Goal: Transaction & Acquisition: Purchase product/service

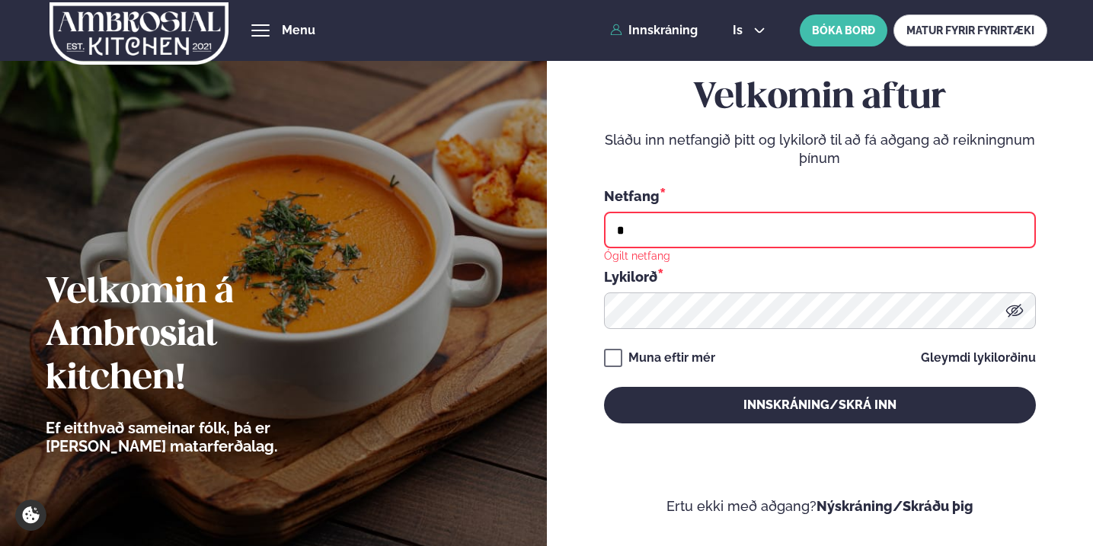
type input "**********"
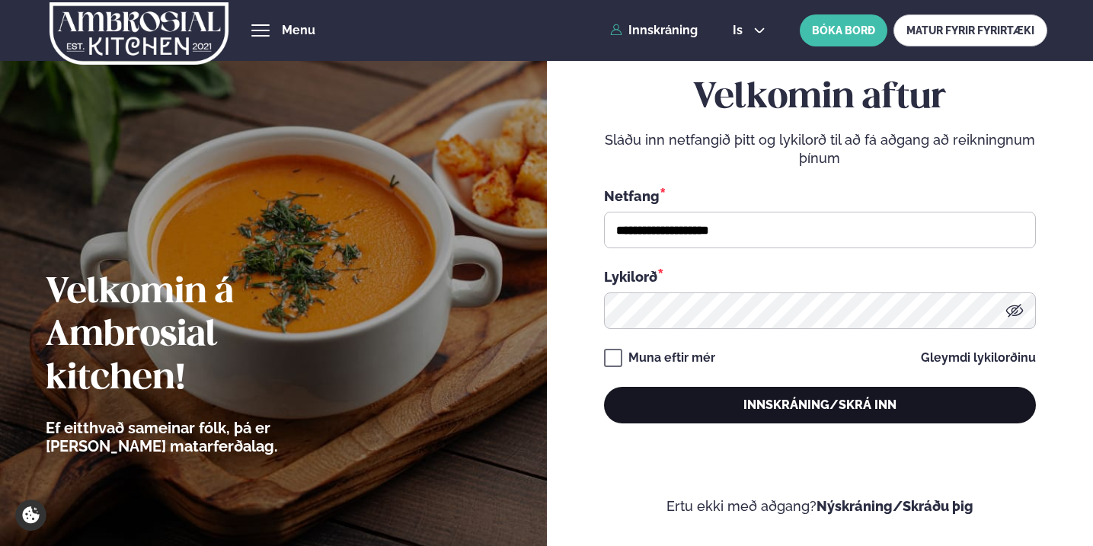
drag, startPoint x: 713, startPoint y: 391, endPoint x: 716, endPoint y: 408, distance: 17.8
click at [716, 408] on button "Innskráning/Skrá inn" at bounding box center [820, 405] width 432 height 37
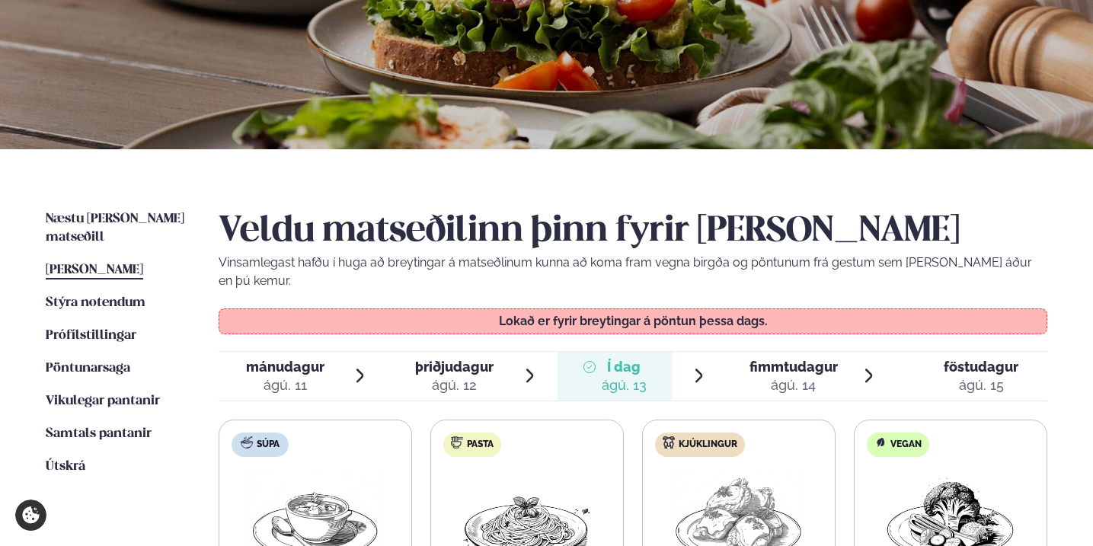
scroll to position [269, 0]
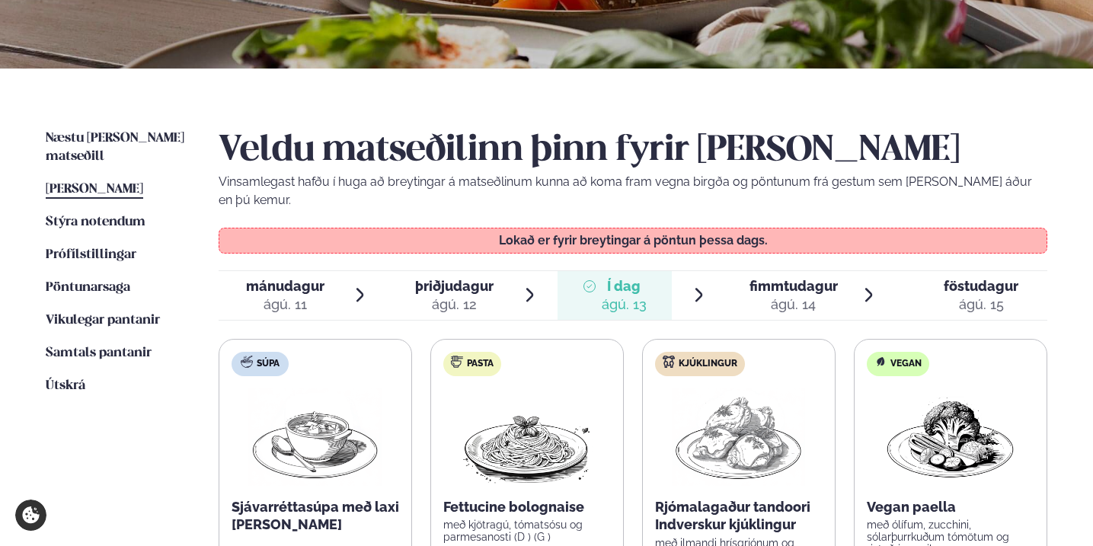
click at [779, 278] on span "fimmtudagur" at bounding box center [793, 286] width 88 height 16
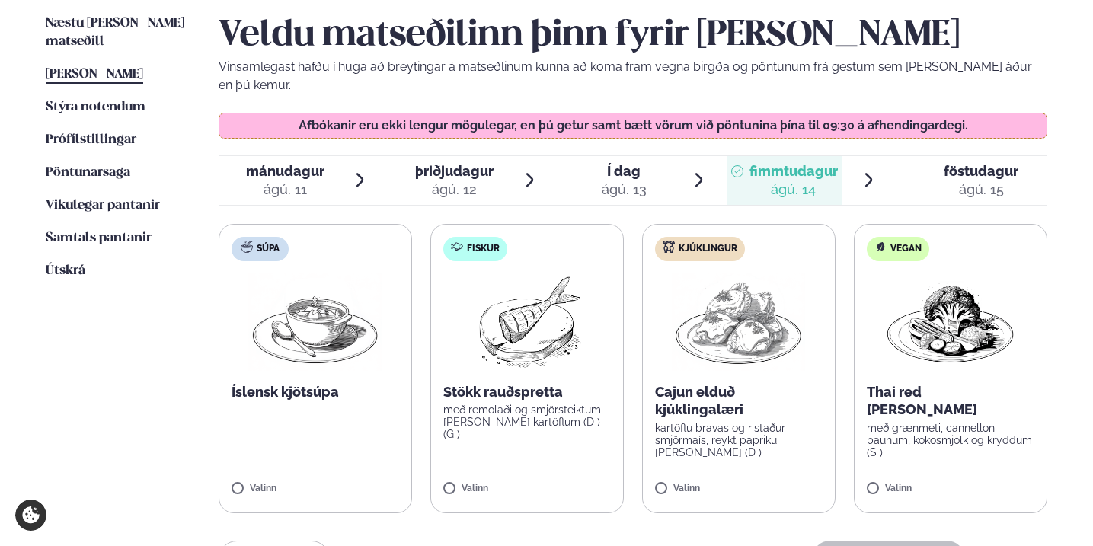
scroll to position [387, 0]
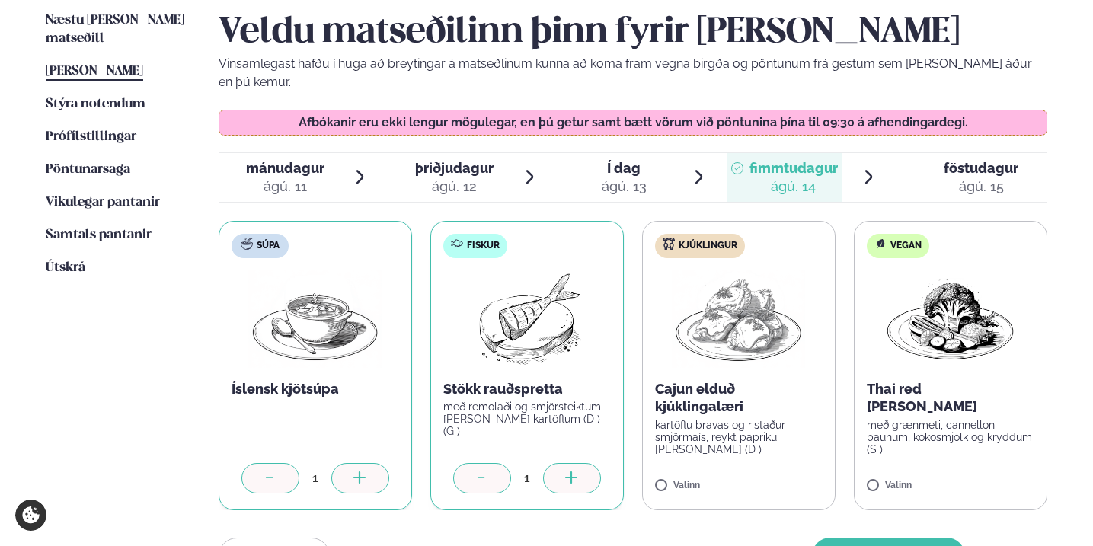
click at [581, 463] on div at bounding box center [572, 478] width 58 height 30
click at [694, 457] on label "Kjúklingur Cajun elduð kjúklingalæri kartöflu bravas og ristaður smjörmaís, rey…" at bounding box center [738, 365] width 193 height 289
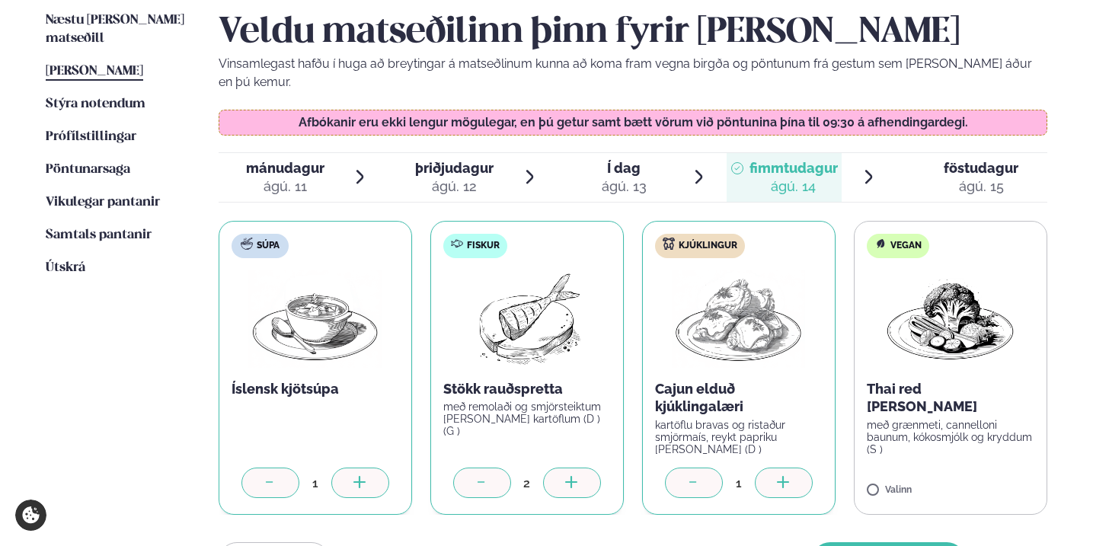
click at [783, 467] on div at bounding box center [784, 482] width 58 height 30
click at [881, 459] on label "Vegan Thai red [PERSON_NAME] með grænmeti, cannelloni baunum, kókosmjólk og kry…" at bounding box center [950, 368] width 193 height 295
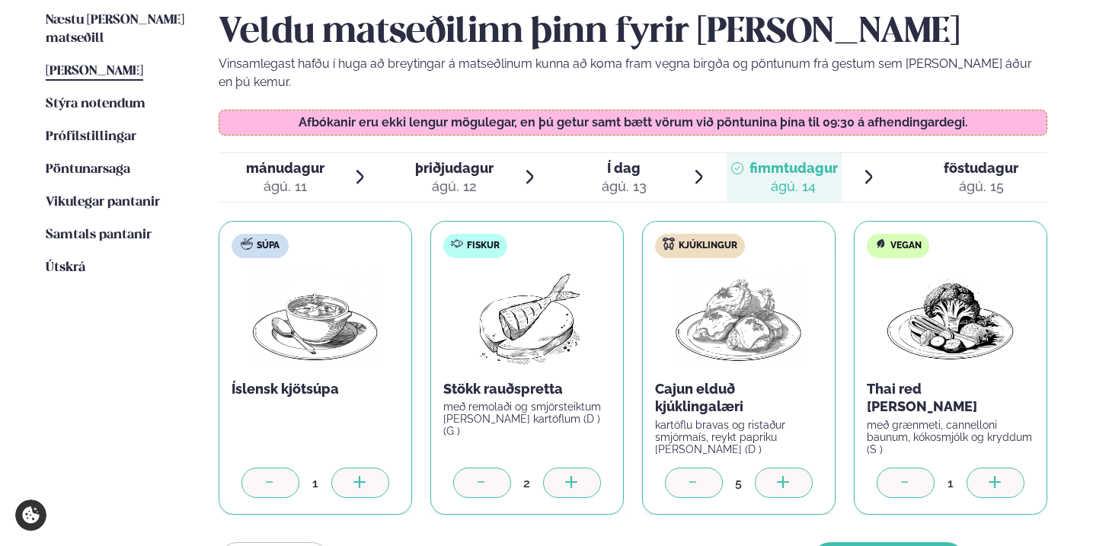
click at [1000, 476] on icon at bounding box center [995, 483] width 15 height 15
click at [260, 467] on div at bounding box center [270, 482] width 58 height 30
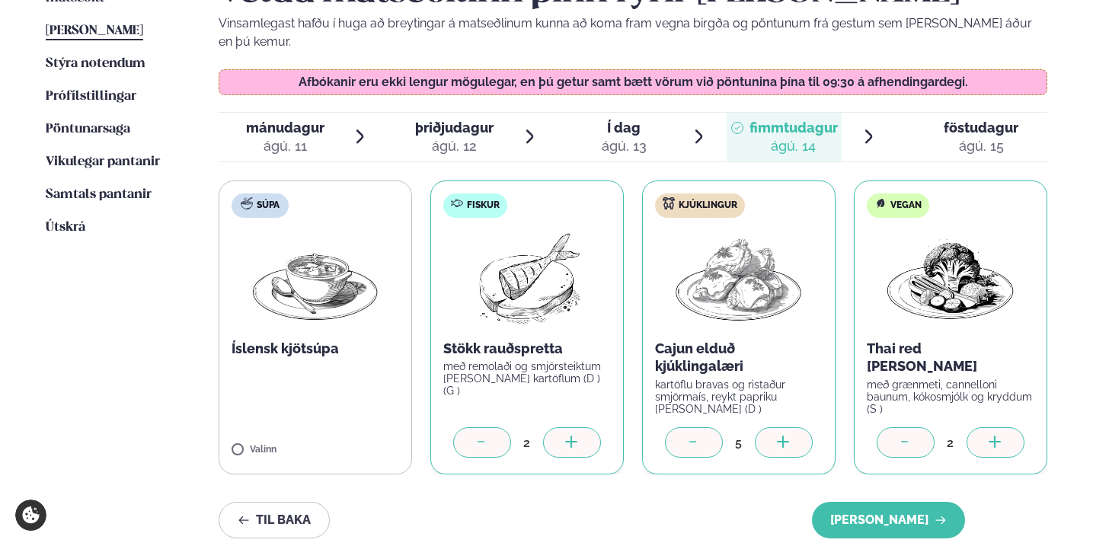
scroll to position [452, 0]
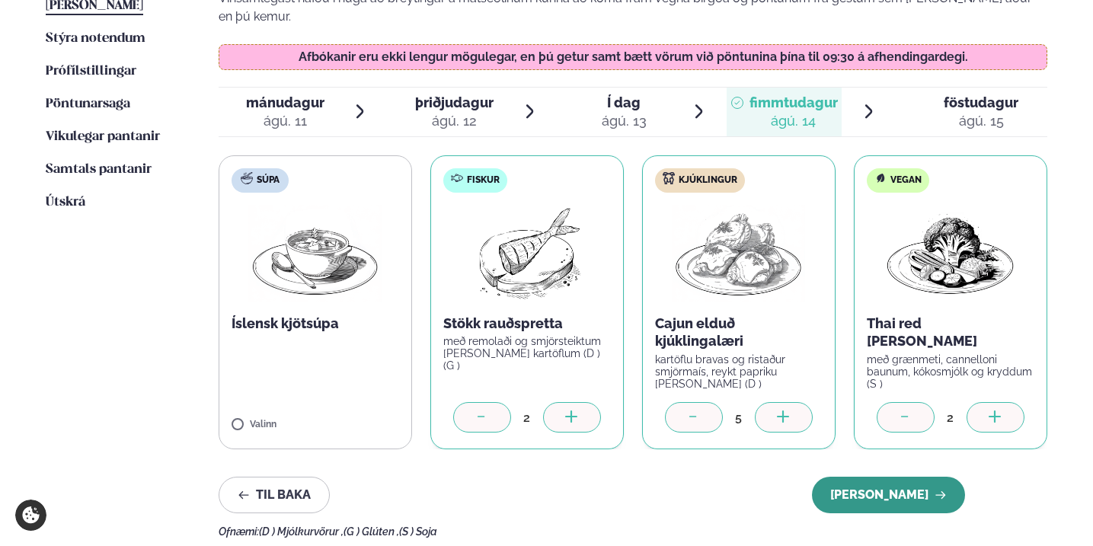
click at [911, 477] on button "[PERSON_NAME]" at bounding box center [888, 495] width 153 height 37
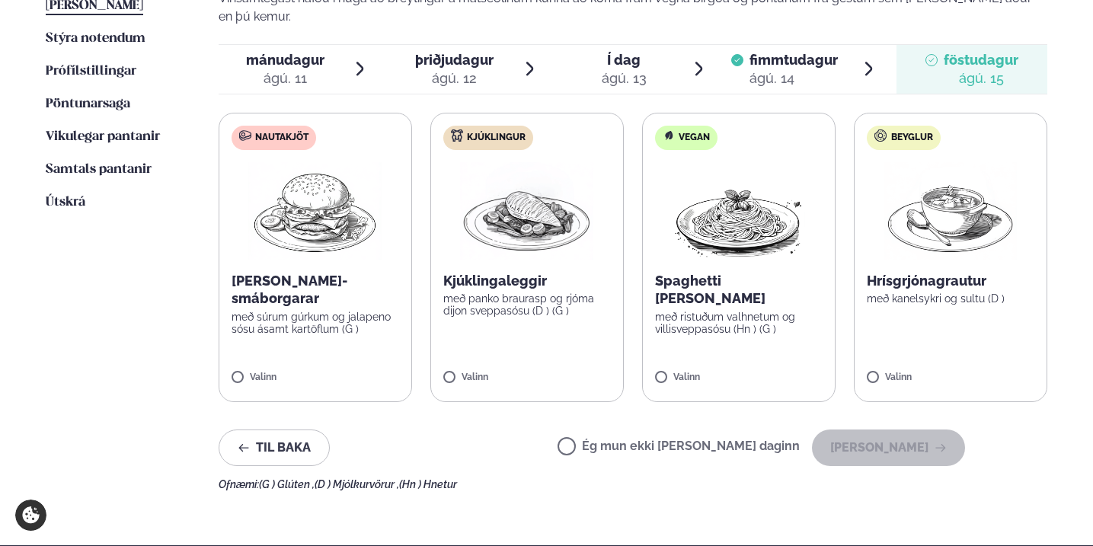
click at [791, 69] on div "ágú. 14" at bounding box center [793, 78] width 88 height 18
